Goal: Task Accomplishment & Management: Complete application form

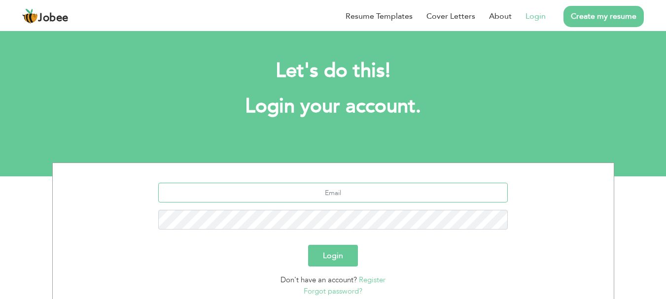
click at [361, 198] on input "text" at bounding box center [332, 193] width 349 height 20
type input "zuhashahid82@gmail.com"
click at [332, 257] on button "Login" at bounding box center [333, 256] width 50 height 22
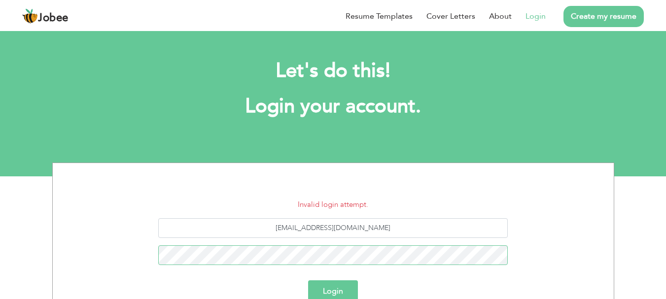
click at [308, 280] on button "Login" at bounding box center [333, 291] width 50 height 22
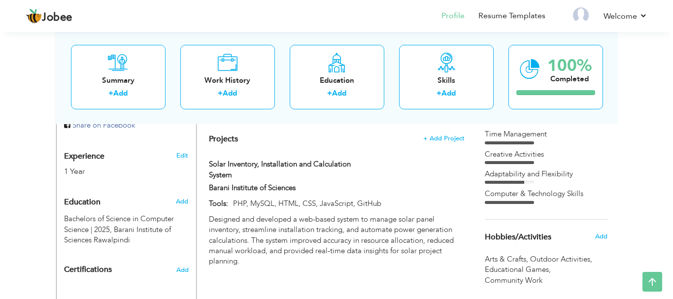
scroll to position [363, 0]
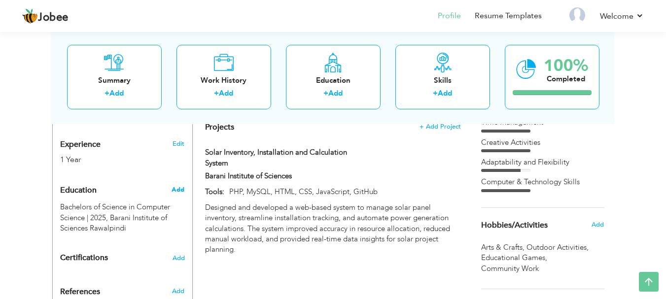
click at [176, 185] on span "Add" at bounding box center [177, 189] width 13 height 9
radio input "true"
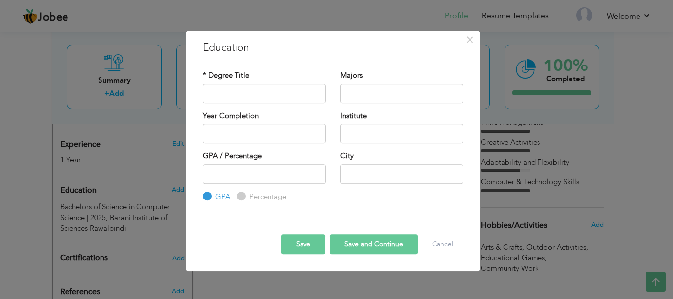
click at [247, 192] on label "Percentage" at bounding box center [266, 197] width 39 height 10
click at [241, 193] on input "Percentage" at bounding box center [240, 196] width 6 height 6
radio input "true"
click at [255, 92] on input "text" at bounding box center [264, 94] width 123 height 20
type input "ICS"
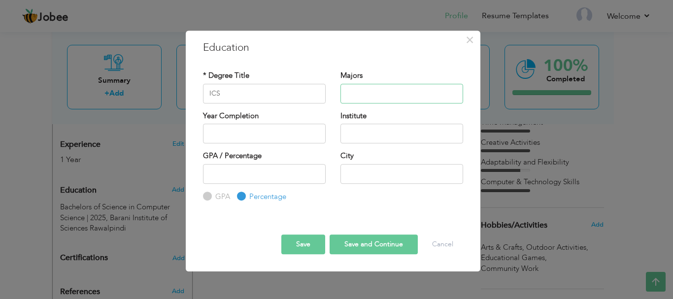
click at [402, 96] on input "text" at bounding box center [401, 94] width 123 height 20
click at [232, 139] on input "text" at bounding box center [264, 134] width 123 height 20
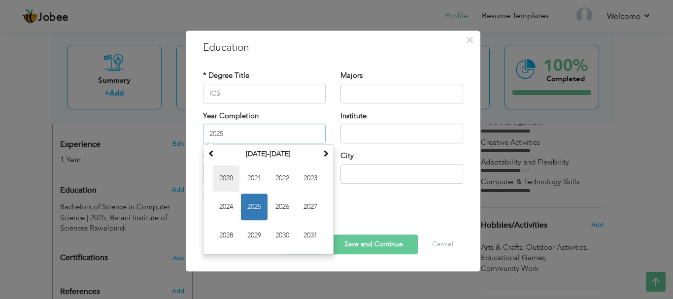
click at [229, 181] on span "2020" at bounding box center [226, 178] width 27 height 27
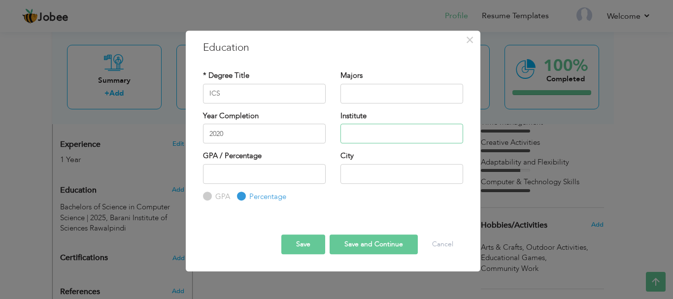
click at [374, 140] on input "text" at bounding box center [401, 134] width 123 height 20
click at [247, 121] on label "Year Completion" at bounding box center [231, 116] width 56 height 10
click at [241, 133] on input "2020" at bounding box center [264, 134] width 123 height 20
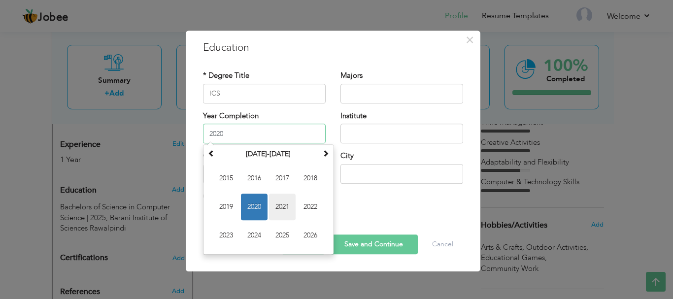
click at [274, 204] on span "2021" at bounding box center [282, 207] width 27 height 27
type input "2021"
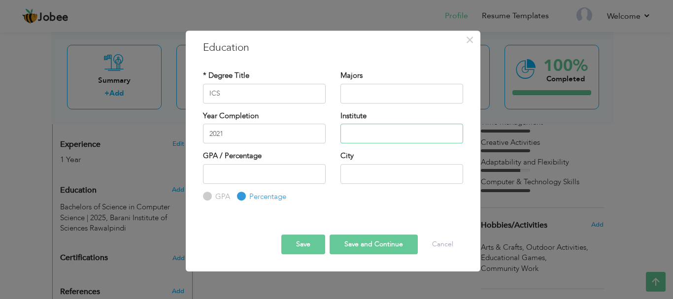
click at [363, 136] on input "text" at bounding box center [401, 134] width 123 height 20
type input "International School of [GEOGRAPHIC_DATA], [GEOGRAPHIC_DATA]"
click at [388, 172] on input "text" at bounding box center [401, 174] width 123 height 20
type input "[PERSON_NAME]"
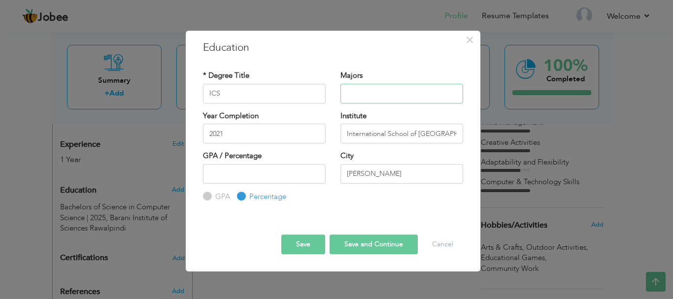
click at [382, 93] on input "text" at bounding box center [401, 94] width 123 height 20
click at [274, 173] on input "number" at bounding box center [264, 174] width 123 height 20
click at [373, 246] on button "Save and Continue" at bounding box center [374, 244] width 88 height 20
radio input "true"
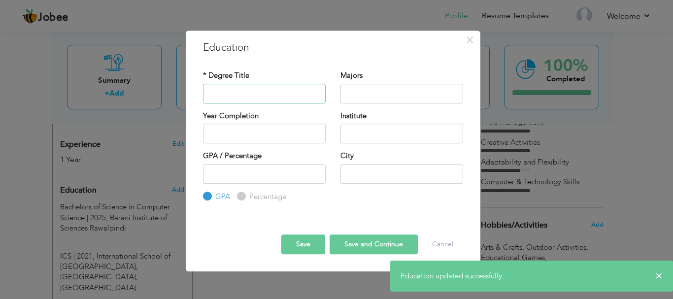
click at [282, 96] on input "text" at bounding box center [264, 94] width 123 height 20
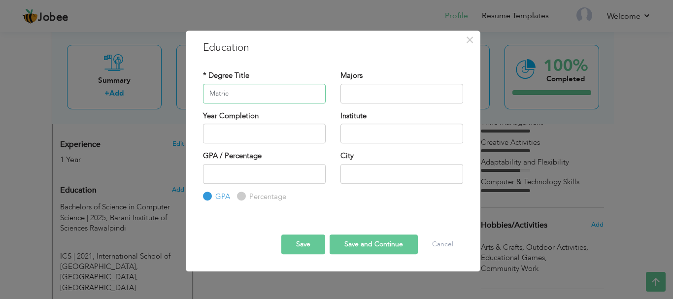
type input "Matric"
click at [263, 133] on input "text" at bounding box center [264, 134] width 123 height 20
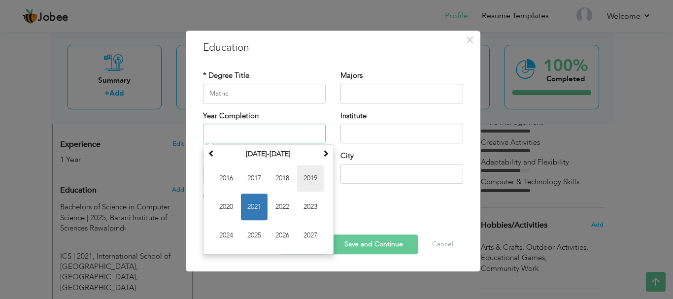
click at [311, 178] on span "2019" at bounding box center [310, 178] width 27 height 27
type input "2019"
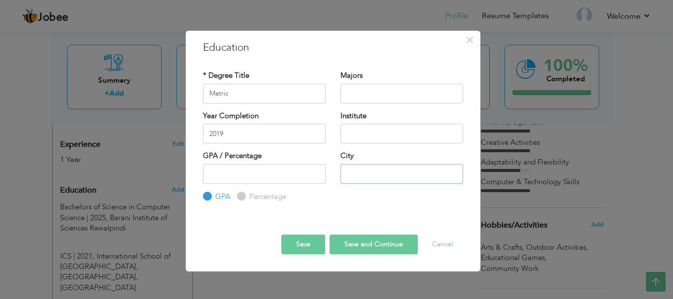
click at [358, 170] on input "text" at bounding box center [401, 174] width 123 height 20
type input "[PERSON_NAME]"
click at [402, 122] on div "Institute" at bounding box center [401, 127] width 123 height 33
click at [403, 127] on input "text" at bounding box center [401, 134] width 123 height 20
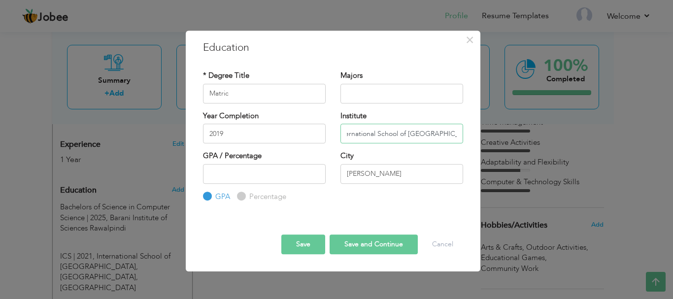
type input "International School of [GEOGRAPHIC_DATA], [GEOGRAPHIC_DATA]"
click at [377, 96] on input "text" at bounding box center [401, 94] width 123 height 20
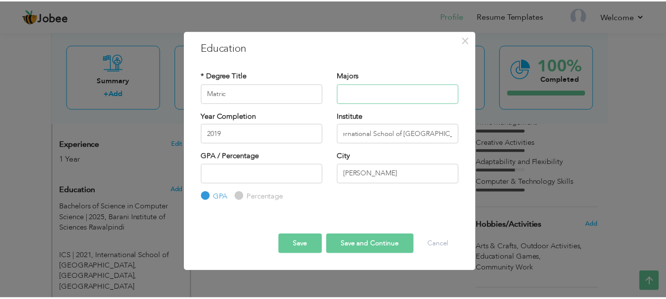
scroll to position [0, 0]
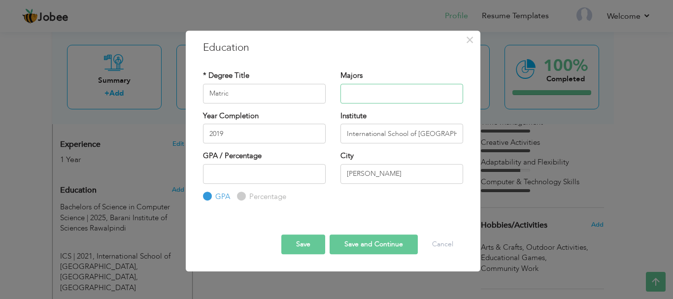
type input "S"
click at [376, 236] on button "Save and Continue" at bounding box center [374, 244] width 88 height 20
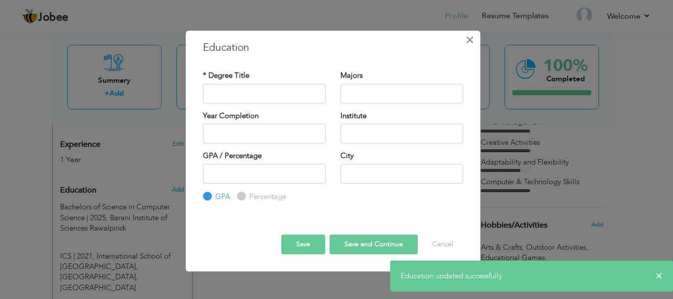
click at [470, 34] on span "×" at bounding box center [470, 40] width 8 height 18
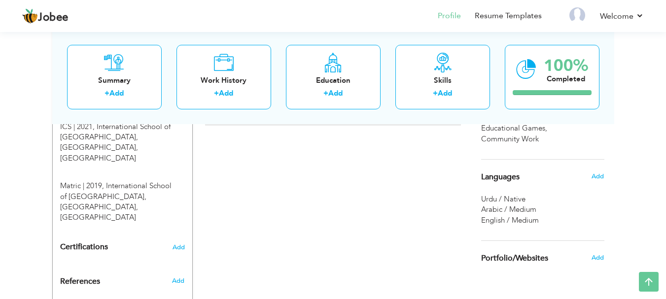
scroll to position [443, 0]
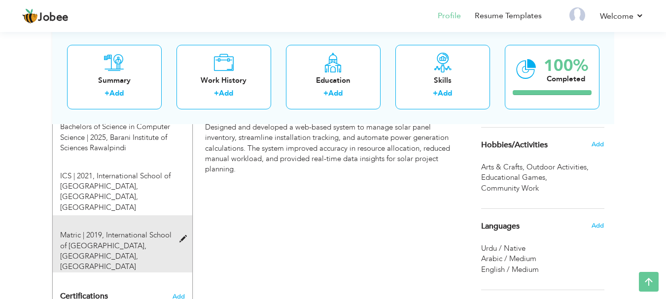
click at [115, 230] on span "International School of Pakistan, Kuwait, Khaitan" at bounding box center [115, 250] width 111 height 41
type input "Matric"
type input "2019"
type input "International School of [GEOGRAPHIC_DATA], [GEOGRAPHIC_DATA]"
type input "[PERSON_NAME]"
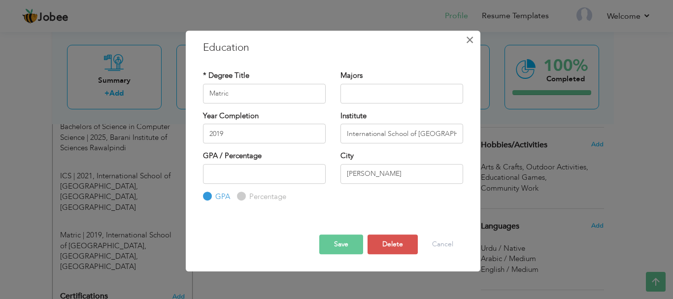
click at [467, 43] on span "×" at bounding box center [470, 40] width 8 height 18
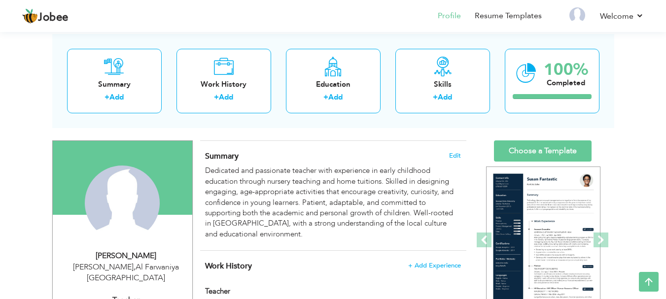
scroll to position [0, 0]
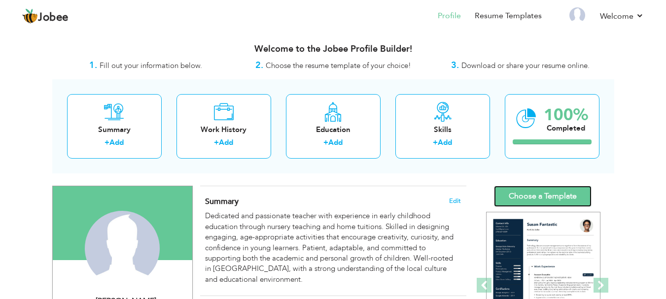
click at [564, 192] on link "Choose a Template" at bounding box center [543, 196] width 98 height 21
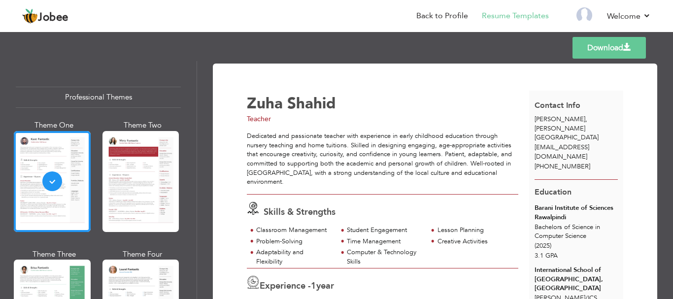
click at [596, 52] on link "Download" at bounding box center [608, 48] width 73 height 22
click at [362, 45] on div "Templates Download" at bounding box center [336, 48] width 673 height 32
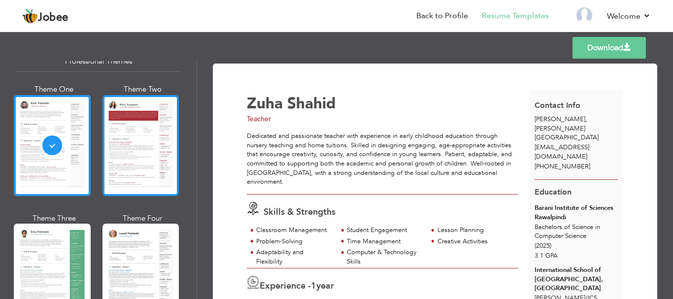
scroll to position [49, 0]
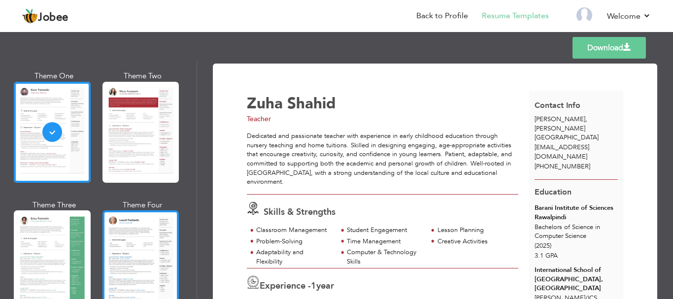
click at [122, 229] on div at bounding box center [140, 260] width 77 height 101
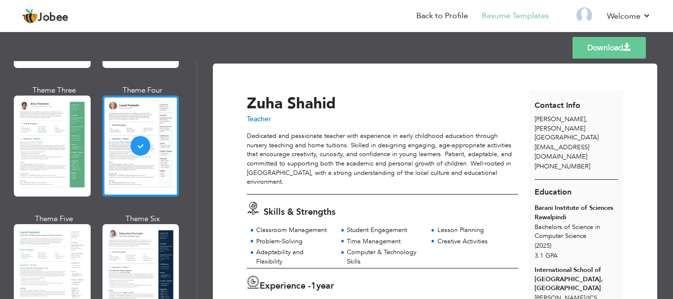
scroll to position [197, 0]
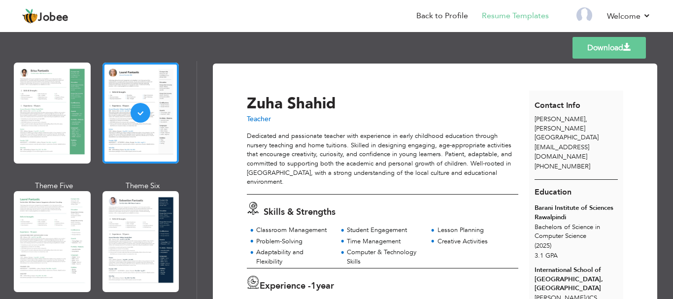
click at [118, 191] on div at bounding box center [140, 241] width 77 height 101
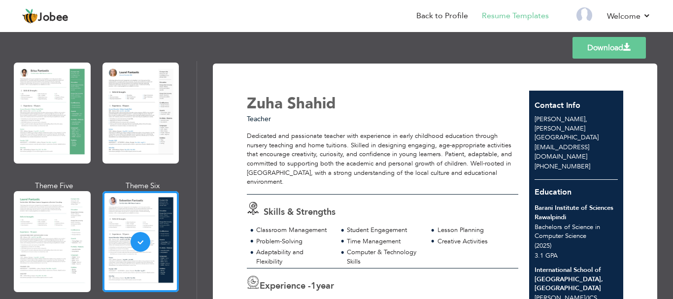
click at [593, 54] on link "Download" at bounding box center [608, 48] width 73 height 22
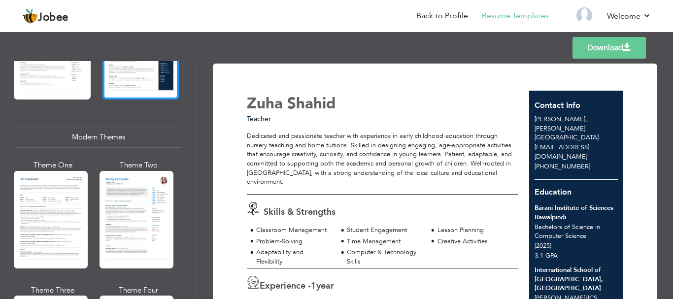
scroll to position [394, 0]
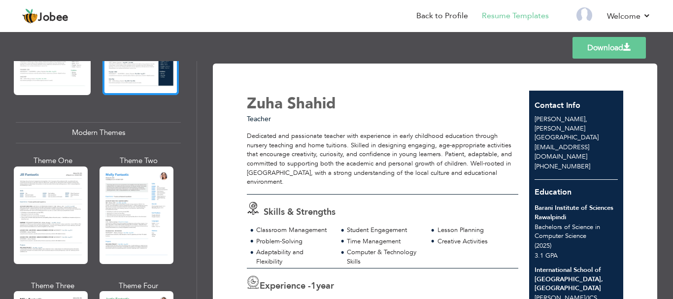
click at [107, 217] on div at bounding box center [137, 216] width 74 height 98
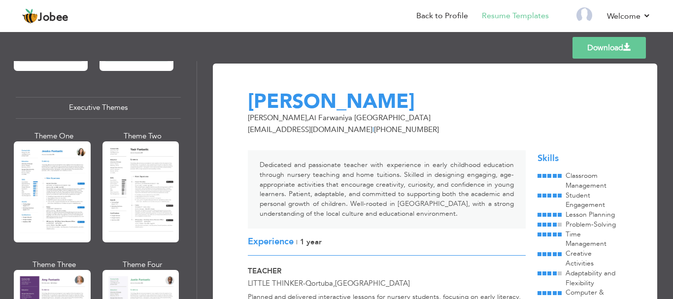
scroll to position [788, 0]
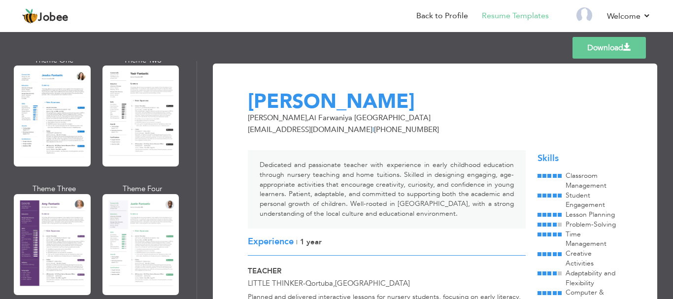
click at [158, 247] on div at bounding box center [140, 244] width 77 height 101
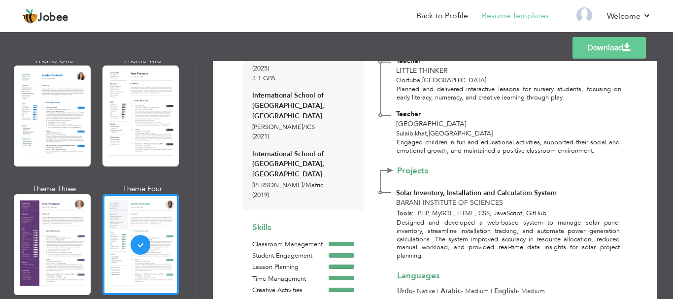
scroll to position [279, 0]
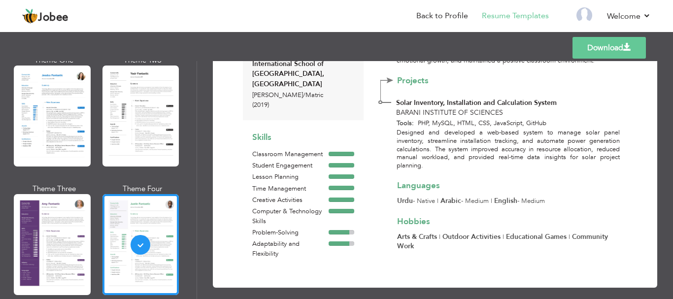
click at [588, 57] on link "Download" at bounding box center [608, 48] width 73 height 22
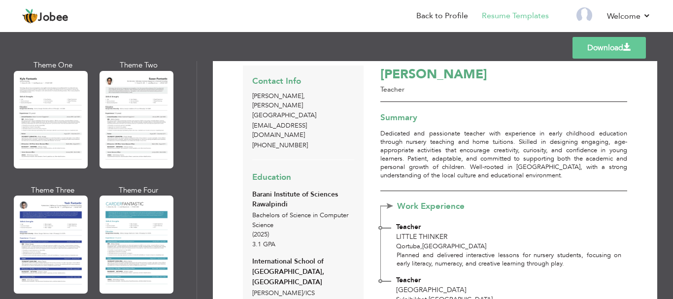
scroll to position [0, 0]
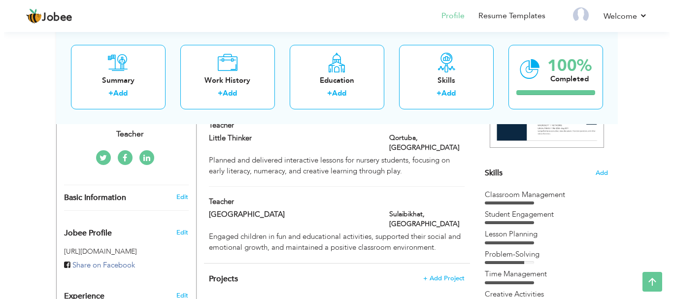
scroll to position [197, 0]
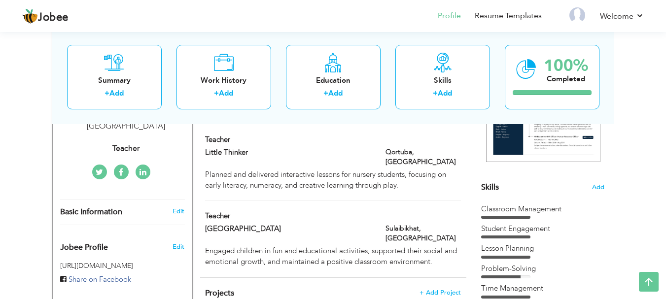
click at [179, 205] on div "Basic Information Edit" at bounding box center [122, 212] width 139 height 25
type input "Zuha"
type input "Shahid"
type input "+965 94476900"
select select "number:117"
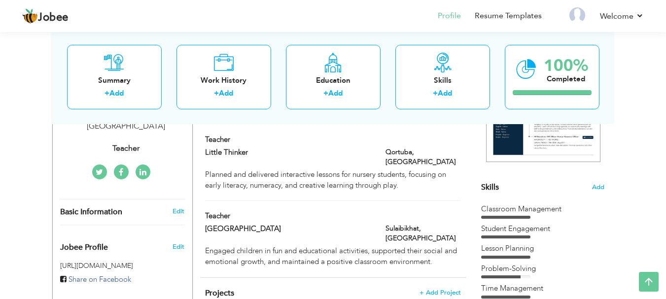
type input "Al Farwaniya"
type input "[PERSON_NAME]"
select select "number:3"
type input "Teacher"
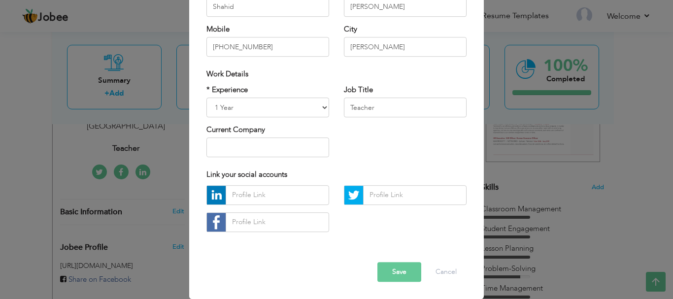
scroll to position [0, 0]
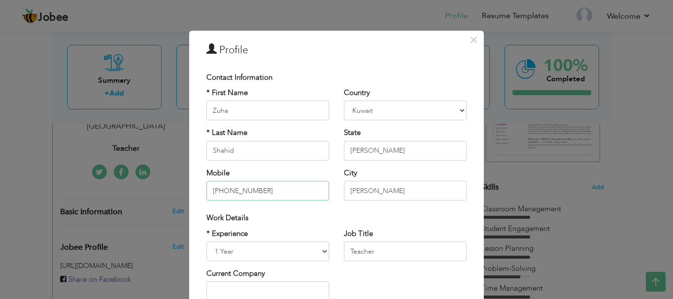
click at [288, 194] on input "+965 94476900" at bounding box center [267, 191] width 123 height 20
paste input "3"
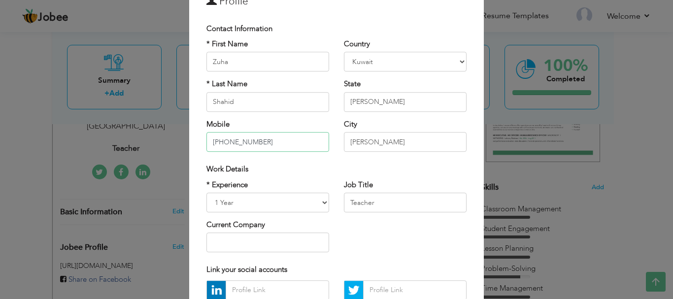
scroll to position [45, 0]
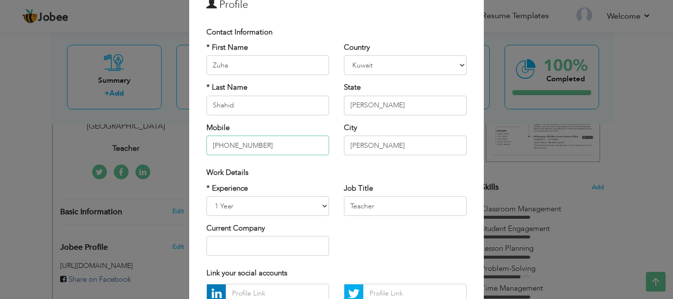
drag, startPoint x: 225, startPoint y: 144, endPoint x: 204, endPoint y: 136, distance: 21.5
click at [206, 136] on input "+965 94476900" at bounding box center [267, 145] width 123 height 20
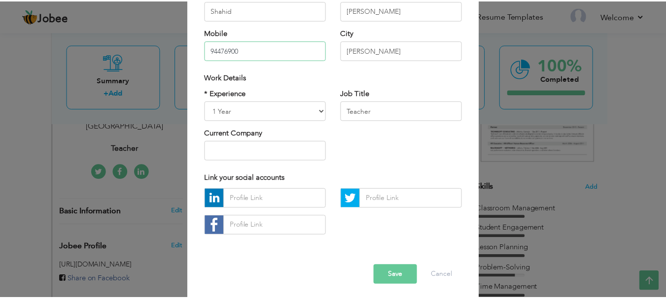
scroll to position [144, 0]
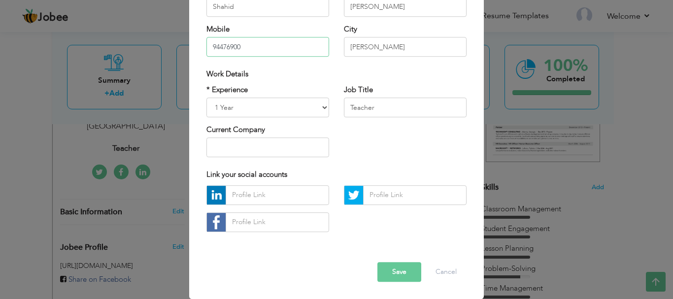
click at [259, 55] on input "94476900" at bounding box center [267, 47] width 123 height 20
paste input "355 41334"
click at [242, 45] on input "94476900 / 355 41334" at bounding box center [267, 47] width 123 height 20
click at [275, 49] on input "94476900/355 41334" at bounding box center [267, 47] width 123 height 20
click at [250, 49] on input "94476900/355 4133429" at bounding box center [267, 47] width 123 height 20
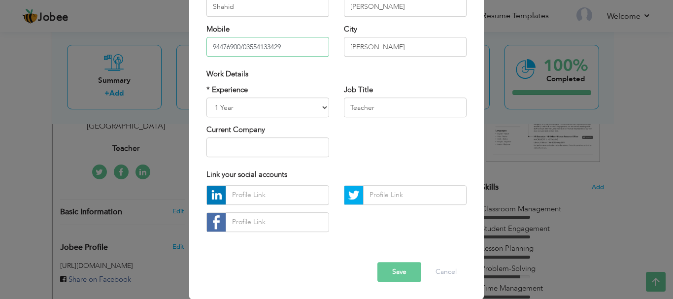
type input "94476900/03554133429"
click at [274, 61] on div "* First Name Zuha * Last Name Shahid Mobile 94476900/03554133429" at bounding box center [267, 4] width 137 height 120
click at [284, 47] on input "94476900/03554133429" at bounding box center [267, 47] width 123 height 20
click at [278, 66] on div "Work Details" at bounding box center [336, 74] width 275 height 20
click at [238, 49] on input "94476900/03554133429" at bounding box center [267, 47] width 123 height 20
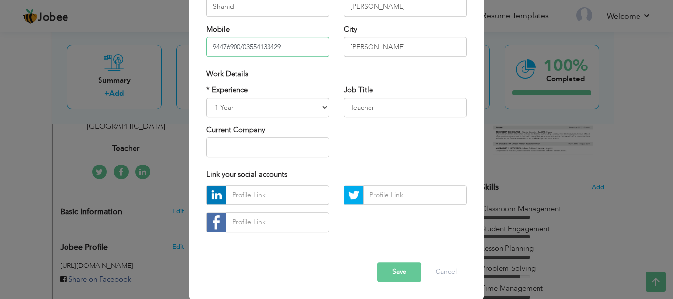
click at [239, 48] on input "94476900/03554133429" at bounding box center [267, 47] width 123 height 20
click at [299, 87] on div "* Experience Entry Level Less than 1 Year 1 Year 2 Years 3 Years 4 Years 5 Year…" at bounding box center [267, 101] width 123 height 33
drag, startPoint x: 399, startPoint y: 268, endPoint x: 405, endPoint y: 270, distance: 6.7
click at [402, 269] on button "Save" at bounding box center [399, 272] width 44 height 20
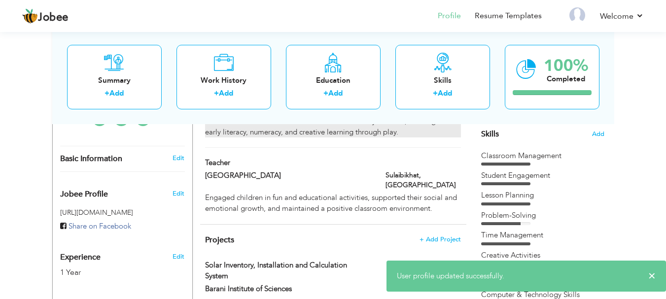
scroll to position [0, 0]
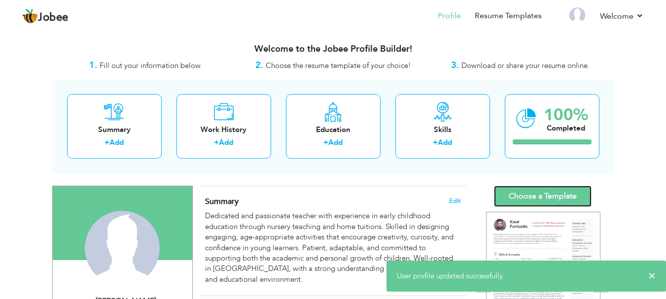
click at [556, 189] on link "Choose a Template" at bounding box center [543, 196] width 98 height 21
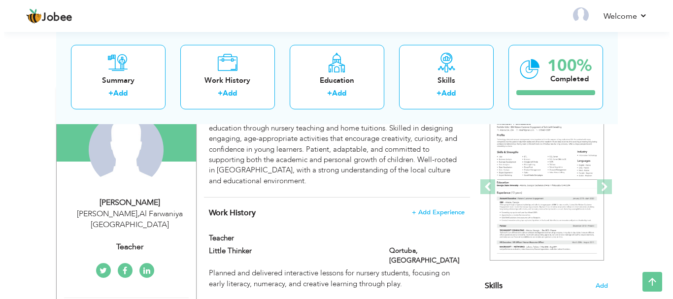
scroll to position [246, 0]
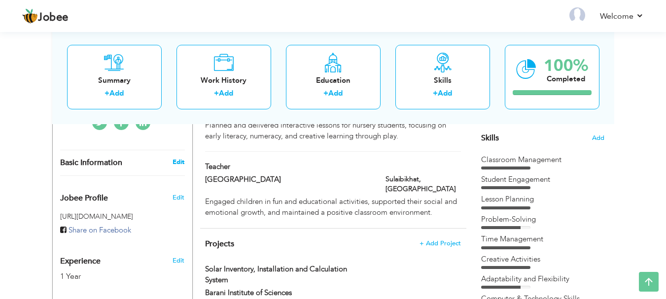
click at [184, 158] on link "Edit" at bounding box center [178, 162] width 12 height 9
select select "number:117"
select select "number:3"
type input "Teacher"
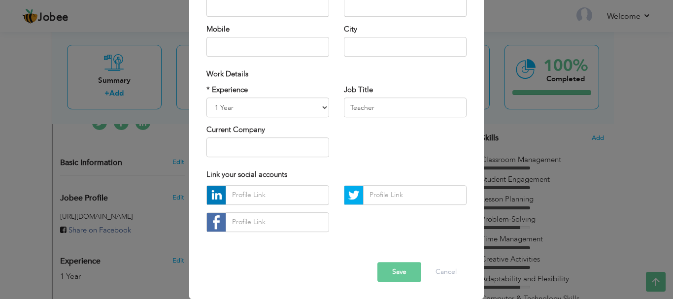
scroll to position [0, 0]
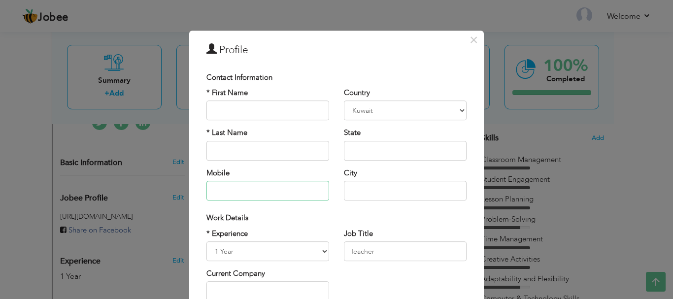
drag, startPoint x: 243, startPoint y: 189, endPoint x: 183, endPoint y: 183, distance: 60.4
click at [183, 183] on div "× Profile Contact Information * First Name * Last Name Mobile Aruba" at bounding box center [336, 149] width 673 height 299
type input "[PHONE_NUMBER]"
click at [305, 214] on div "Work Details" at bounding box center [336, 218] width 260 height 10
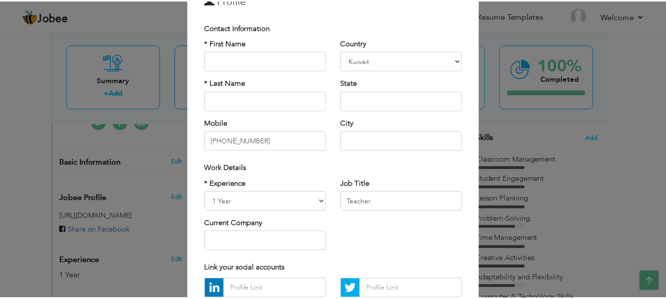
scroll to position [144, 0]
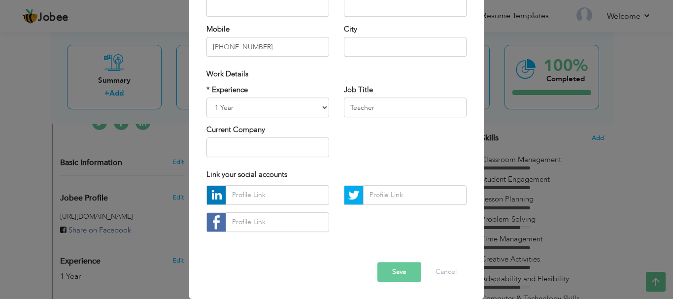
click at [398, 268] on button "Save" at bounding box center [399, 272] width 44 height 20
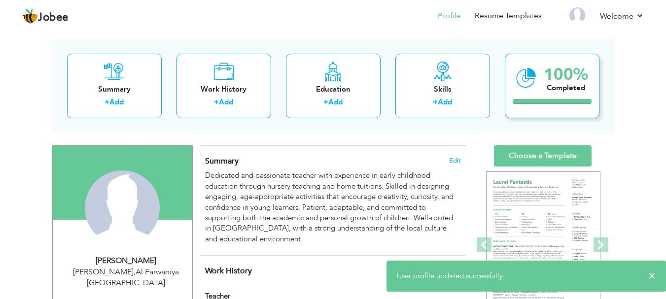
scroll to position [0, 0]
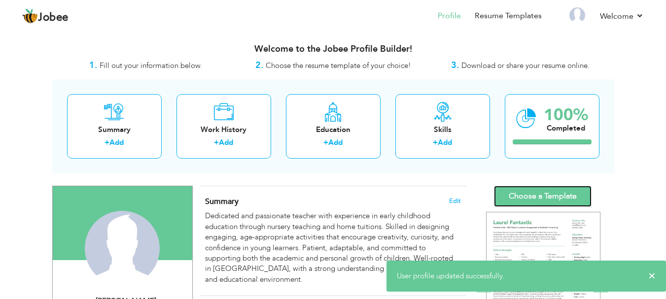
click at [542, 195] on link "Choose a Template" at bounding box center [543, 196] width 98 height 21
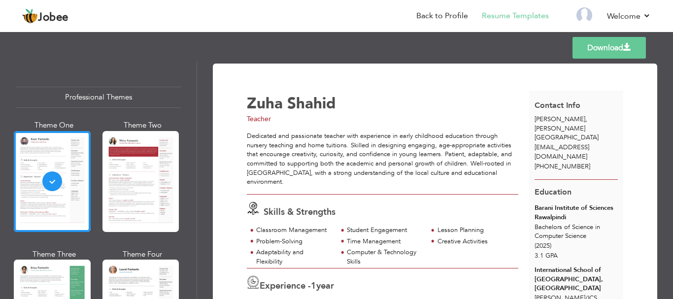
click at [621, 52] on link "Download" at bounding box center [608, 48] width 73 height 22
click at [255, 67] on div "Download [PERSON_NAME] Teacher Skills & Strengths 1 year" at bounding box center [435, 287] width 444 height 446
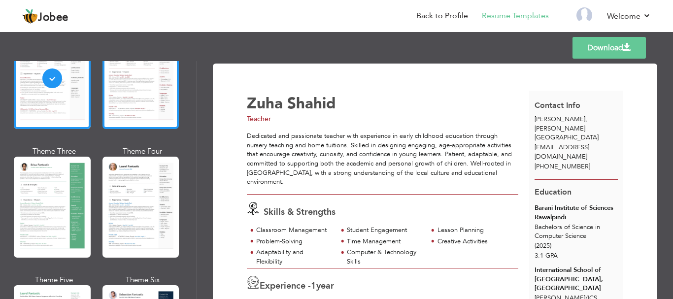
scroll to position [99, 0]
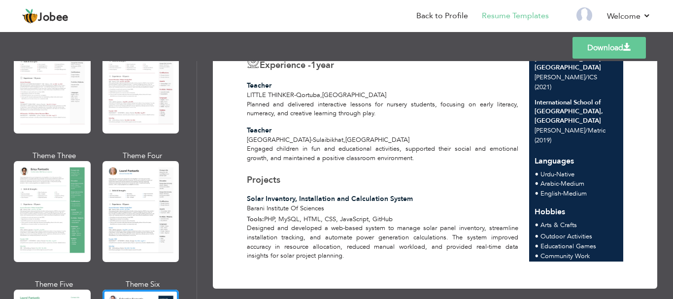
scroll to position [0, 0]
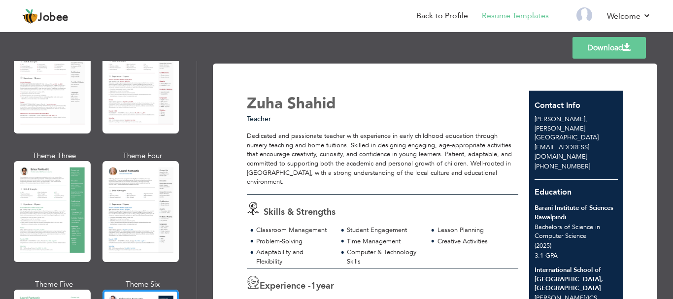
click at [573, 54] on link "Download" at bounding box center [608, 48] width 73 height 22
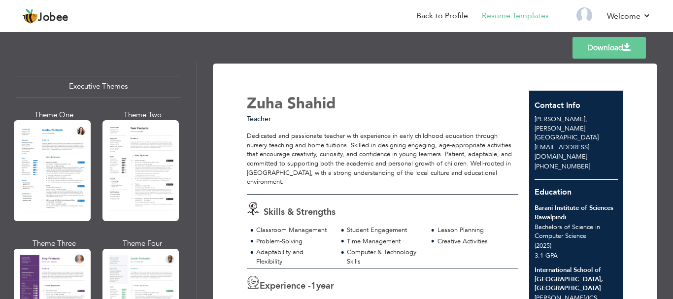
scroll to position [788, 0]
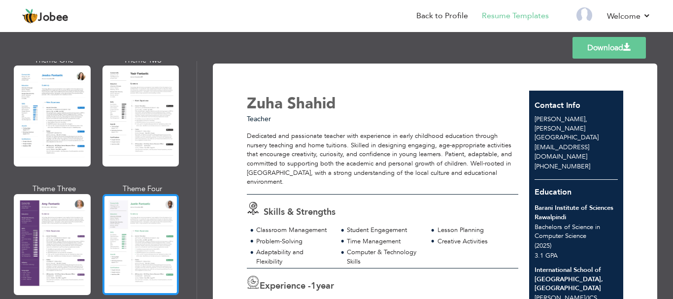
click at [152, 214] on div at bounding box center [140, 244] width 77 height 101
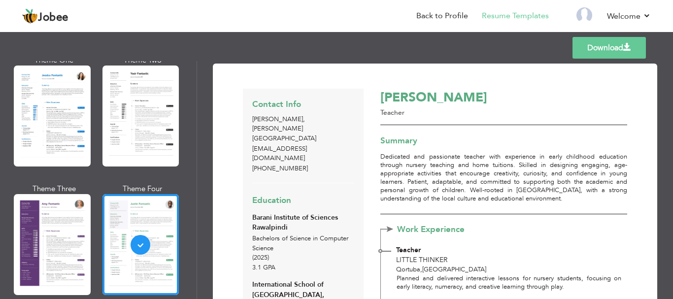
click at [595, 52] on link "Download" at bounding box center [608, 48] width 73 height 22
